Goal: Task Accomplishment & Management: Use online tool/utility

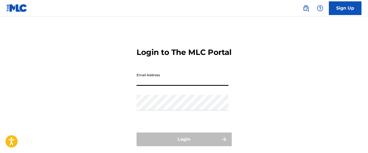
click at [160, 82] on input "Email Address" at bounding box center [183, 78] width 92 height 16
click at [170, 86] on input "Email Address" at bounding box center [183, 78] width 92 height 16
type input "[EMAIL_ADDRESS][DOMAIN_NAME]"
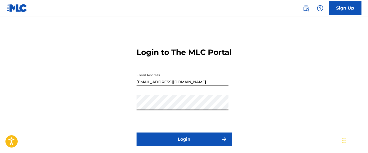
click at [180, 146] on button "Login" at bounding box center [184, 139] width 95 height 14
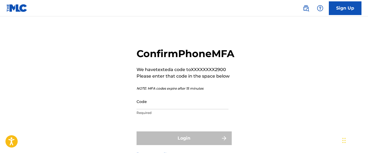
click at [180, 109] on input "Code" at bounding box center [183, 101] width 92 height 16
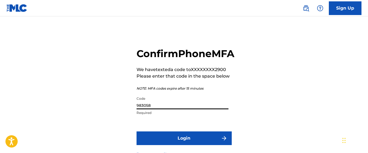
type input "983058"
click at [173, 145] on button "Login" at bounding box center [184, 138] width 95 height 14
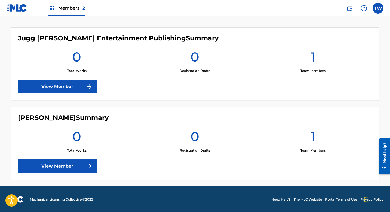
scroll to position [147, 0]
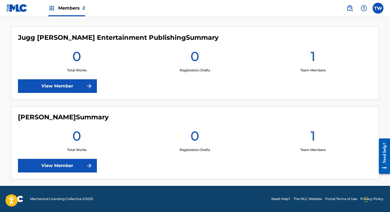
click at [82, 92] on link "View Member" at bounding box center [57, 86] width 79 height 14
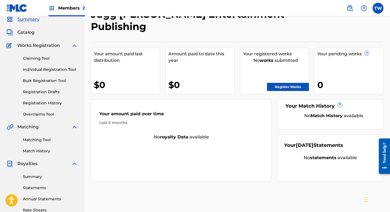
scroll to position [33, 0]
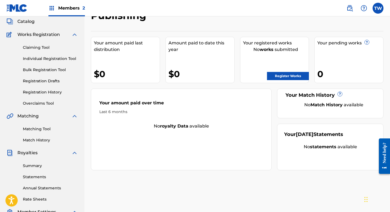
click at [70, 47] on link "Claiming Tool" at bounding box center [50, 48] width 55 height 6
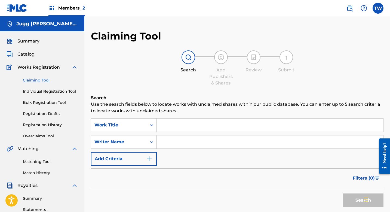
click at [216, 120] on input "Search Form" at bounding box center [270, 124] width 227 height 13
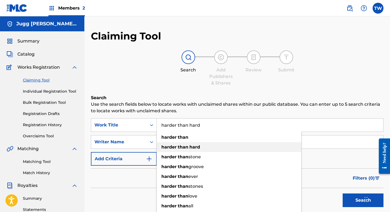
type input "harder than hard"
click at [217, 145] on div "harder than hard" at bounding box center [229, 147] width 145 height 10
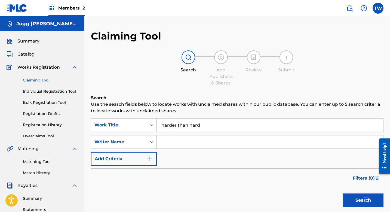
click at [210, 138] on input "Search Form" at bounding box center [270, 141] width 227 height 13
type input "[PERSON_NAME]"
click at [343, 152] on button "Search" at bounding box center [363, 200] width 41 height 14
click at [340, 152] on div "Search" at bounding box center [362, 199] width 44 height 22
click at [353, 152] on button "Search" at bounding box center [363, 200] width 41 height 14
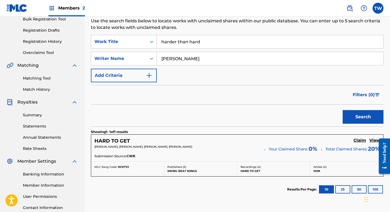
scroll to position [72, 0]
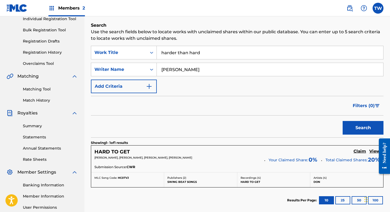
click at [152, 85] on img "Search Form" at bounding box center [149, 86] width 7 height 7
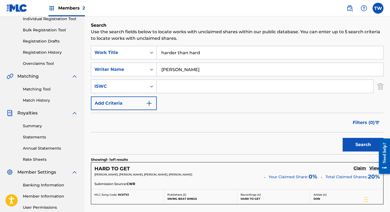
click at [164, 54] on input "harder than hard" at bounding box center [270, 52] width 227 height 13
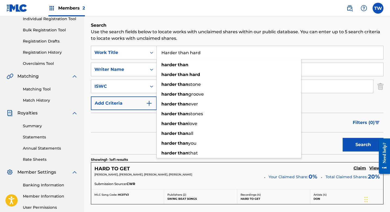
click at [193, 51] on input "Harder than hard" at bounding box center [270, 52] width 227 height 13
click at [181, 53] on input "Harder than Hard" at bounding box center [270, 52] width 227 height 13
type input "Harder Than Hard"
click at [343, 138] on button "Search" at bounding box center [363, 145] width 41 height 14
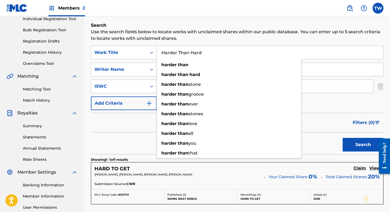
click at [132, 147] on div "Search" at bounding box center [237, 143] width 293 height 22
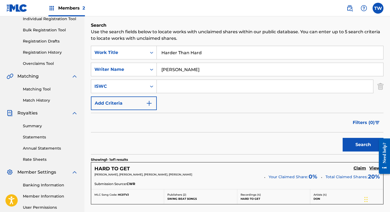
click at [368, 152] on h5 "View" at bounding box center [375, 168] width 11 height 5
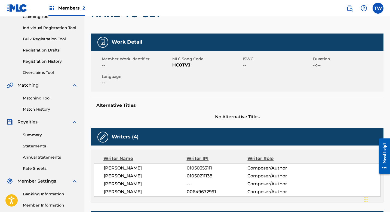
scroll to position [57, 0]
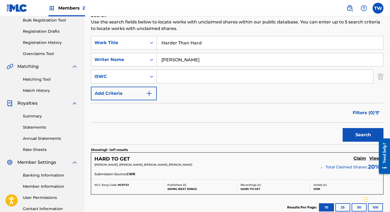
scroll to position [57, 0]
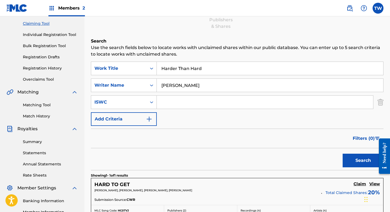
click at [151, 121] on img "Search Form" at bounding box center [149, 119] width 7 height 7
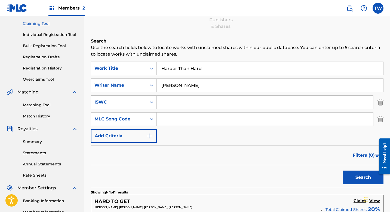
click at [148, 137] on img "Search Form" at bounding box center [149, 136] width 7 height 7
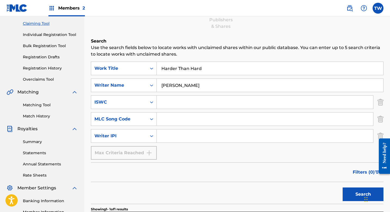
click at [152, 152] on div "Max Criteria Reached" at bounding box center [124, 153] width 66 height 14
click at [151, 100] on icon "Search Form" at bounding box center [151, 101] width 5 height 5
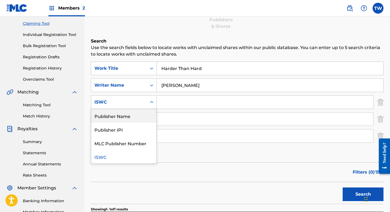
click at [142, 118] on div "Publisher Name" at bounding box center [123, 116] width 65 height 14
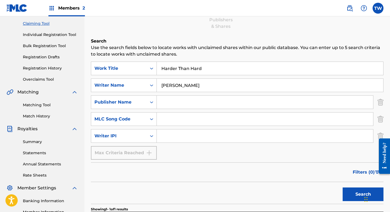
click at [177, 107] on input "Search Form" at bounding box center [265, 102] width 217 height 13
type input ","
type input "J"
click at [157, 123] on input "Search Form" at bounding box center [265, 118] width 217 height 13
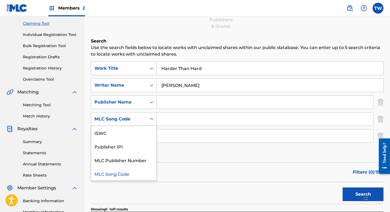
click at [151, 123] on div "Search Form" at bounding box center [152, 119] width 10 height 10
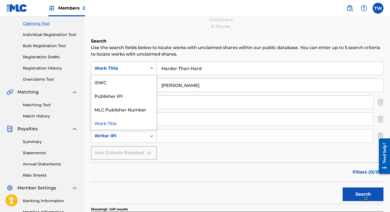
click at [150, 68] on icon "Search Form" at bounding box center [151, 68] width 5 height 5
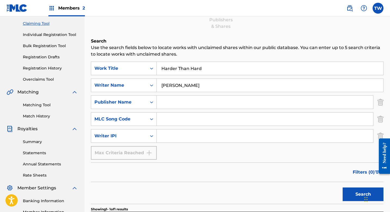
click at [183, 35] on div "Claiming Tool Search Add Publishers & Shares Review Submit Search Use the searc…" at bounding box center [237, 139] width 293 height 333
click at [153, 84] on icon "Search Form" at bounding box center [151, 85] width 5 height 5
click at [180, 14] on nav "Members 2 TW TW [PERSON_NAME] [EMAIL_ADDRESS][DOMAIN_NAME] Notification Prefere…" at bounding box center [195, 8] width 390 height 16
click at [171, 123] on input "Search Form" at bounding box center [265, 118] width 217 height 13
click at [176, 106] on input "Search Form" at bounding box center [265, 102] width 217 height 13
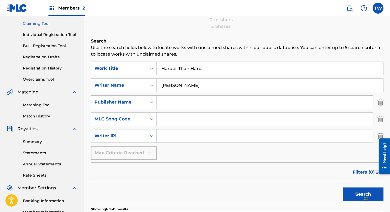
click at [47, 103] on link "Matching Tool" at bounding box center [50, 105] width 55 height 6
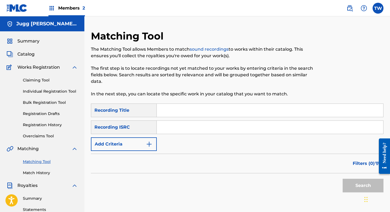
click at [180, 131] on input "Search Form" at bounding box center [270, 127] width 227 height 13
click at [181, 133] on input "Search Form" at bounding box center [270, 127] width 227 height 13
type input "QZNMW2593806"
click at [343, 152] on button "Search" at bounding box center [363, 186] width 41 height 14
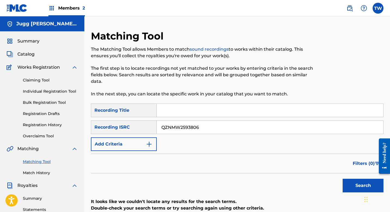
click at [294, 110] on input "Search Form" at bounding box center [270, 110] width 227 height 13
type input "HARDER THAN HARD"
click at [343, 152] on button "Search" at bounding box center [363, 186] width 41 height 14
click at [212, 134] on div "SearchWithCriteriaf1b5d611-b7f3-4eb4-8133-620e61c496eb Recording Title HARDER T…" at bounding box center [237, 126] width 293 height 47
click at [212, 132] on input "QZNMW2593806" at bounding box center [270, 127] width 227 height 13
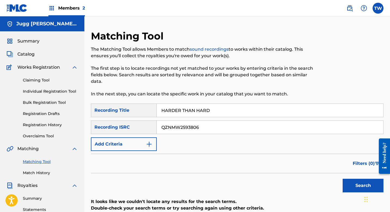
click at [212, 132] on input "QZNMW2593806" at bounding box center [270, 127] width 227 height 13
click at [343, 152] on button "Search" at bounding box center [363, 186] width 41 height 14
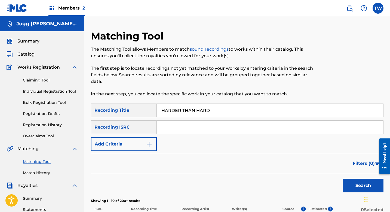
click at [176, 152] on div "Filters ( 0 )" at bounding box center [237, 164] width 293 height 20
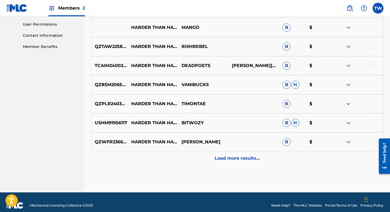
scroll to position [262, 0]
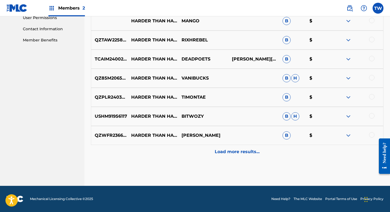
click at [236, 152] on p "Load more results..." at bounding box center [237, 151] width 45 height 7
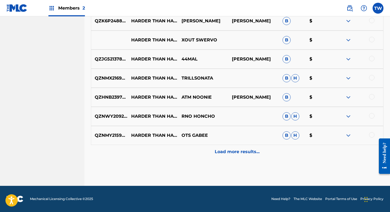
click at [236, 152] on p "Load more results..." at bounding box center [237, 151] width 45 height 7
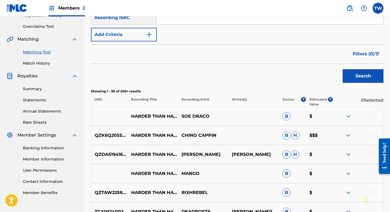
scroll to position [120, 0]
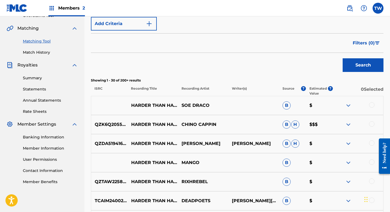
click at [368, 42] on img "Search Form" at bounding box center [377, 42] width 5 height 3
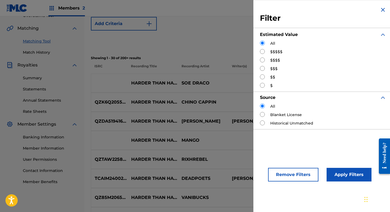
click at [199, 26] on div "SearchWithCriteriaf1b5d611-b7f3-4eb4-8133-620e61c496eb Recording Title HARDER T…" at bounding box center [237, 6] width 293 height 47
click at [207, 40] on div "Search" at bounding box center [237, 42] width 293 height 22
click at [368, 13] on div "Filter Estimated Value All $$$$$ $$$$ $$$ $$ $ Source All Blanket License Histo…" at bounding box center [323, 68] width 139 height 136
click at [368, 13] on img "Search Form" at bounding box center [383, 10] width 7 height 7
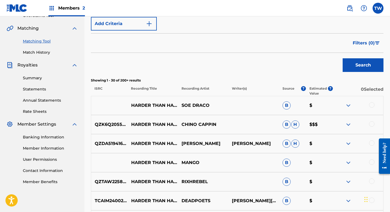
click at [240, 69] on div "Search" at bounding box center [237, 64] width 293 height 22
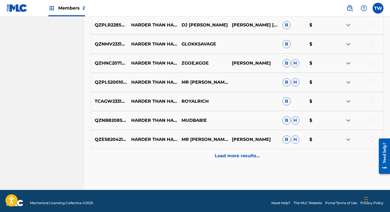
scroll to position [643, 0]
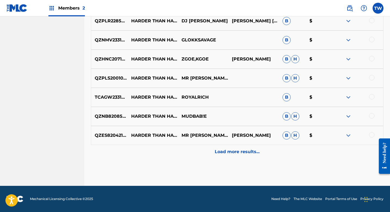
click at [218, 147] on div "Load more results..." at bounding box center [237, 152] width 293 height 14
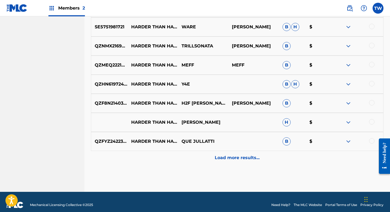
scroll to position [834, 0]
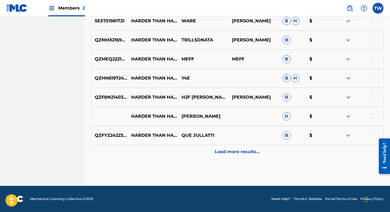
click at [218, 152] on p "Load more results..." at bounding box center [237, 151] width 45 height 7
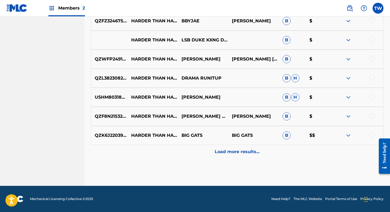
click at [218, 152] on p "Load more results..." at bounding box center [237, 151] width 45 height 7
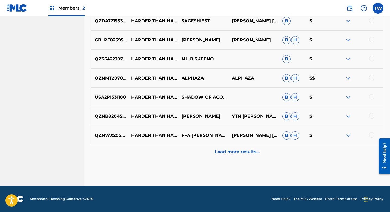
click at [218, 152] on p "Load more results..." at bounding box center [237, 151] width 45 height 7
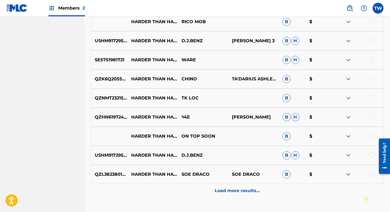
scroll to position [1368, 0]
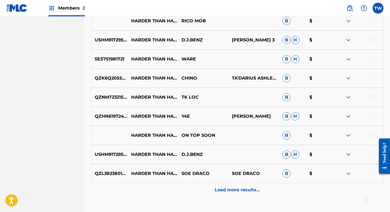
click at [236, 152] on p "Load more results..." at bounding box center [237, 190] width 45 height 7
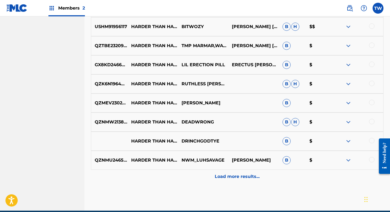
scroll to position [1575, 0]
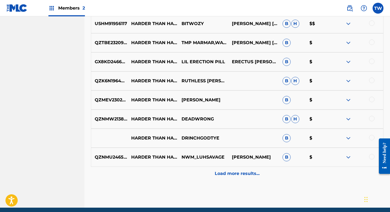
click at [246, 152] on p "Load more results..." at bounding box center [237, 173] width 45 height 7
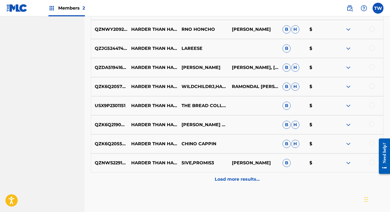
scroll to position [1760, 0]
click at [246, 152] on div "Load more results..." at bounding box center [237, 179] width 293 height 14
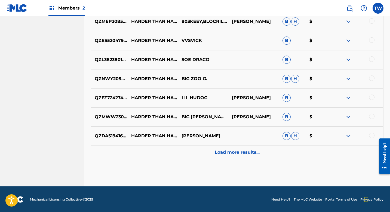
scroll to position [1978, 0]
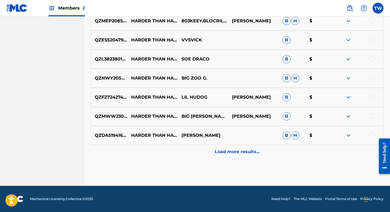
drag, startPoint x: 246, startPoint y: 175, endPoint x: 246, endPoint y: 168, distance: 6.8
click at [249, 152] on p "Load more results..." at bounding box center [237, 151] width 45 height 7
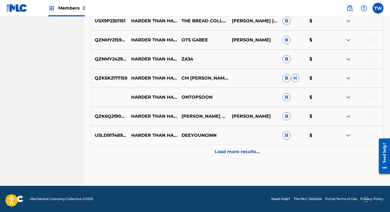
click at [249, 152] on p "Load more results..." at bounding box center [237, 151] width 45 height 7
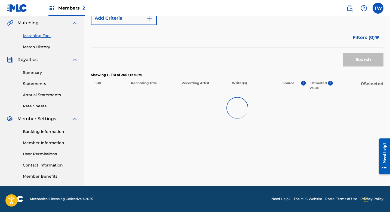
scroll to position [2168, 0]
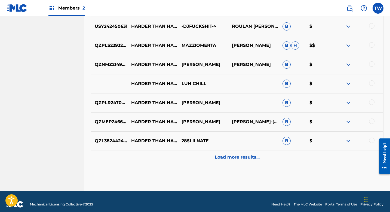
click at [249, 152] on p "Load more results..." at bounding box center [237, 157] width 45 height 7
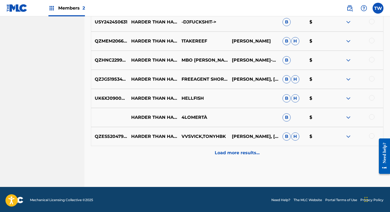
scroll to position [2550, 0]
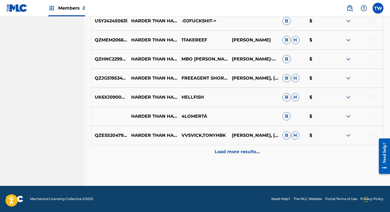
click at [249, 152] on p "Load more results..." at bounding box center [237, 151] width 45 height 7
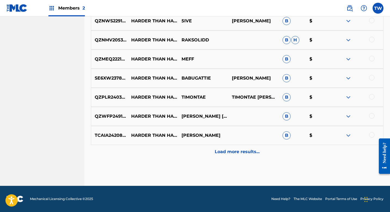
click at [249, 152] on p "Load more results..." at bounding box center [237, 151] width 45 height 7
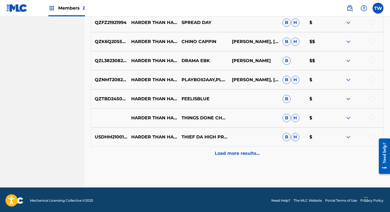
scroll to position [2931, 0]
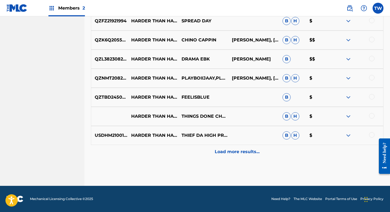
click at [249, 152] on p "Load more results..." at bounding box center [237, 151] width 45 height 7
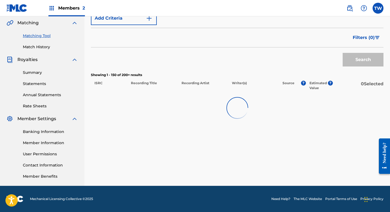
click at [249, 152] on div "Matching Tool The Matching Tool allows Members to match sound recordings to wor…" at bounding box center [237, 45] width 293 height 282
